Goal: Navigation & Orientation: Go to known website

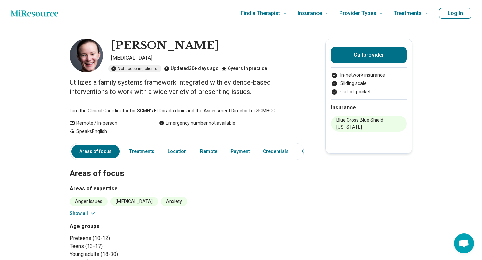
click at [85, 59] on img at bounding box center [86, 55] width 33 height 33
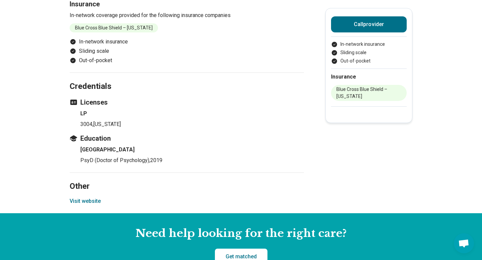
scroll to position [525, 0]
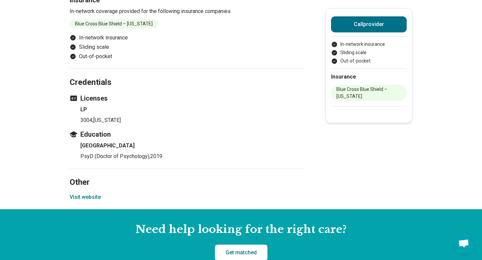
click at [81, 197] on button "Visit website" at bounding box center [85, 198] width 31 height 8
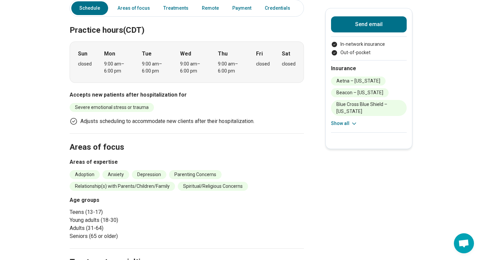
scroll to position [130, 0]
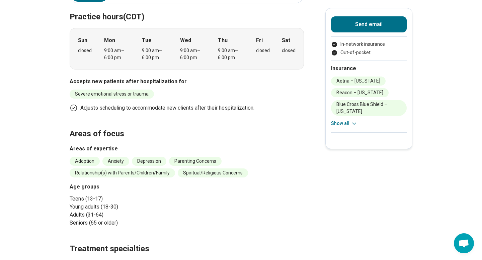
click at [347, 124] on button "Show all" at bounding box center [344, 123] width 26 height 7
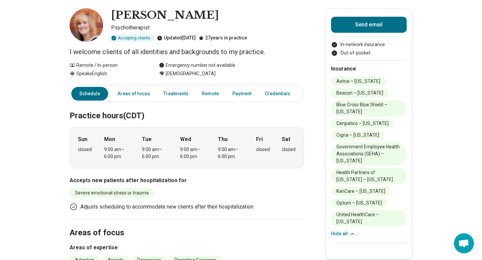
scroll to position [24, 0]
